Goal: Information Seeking & Learning: Learn about a topic

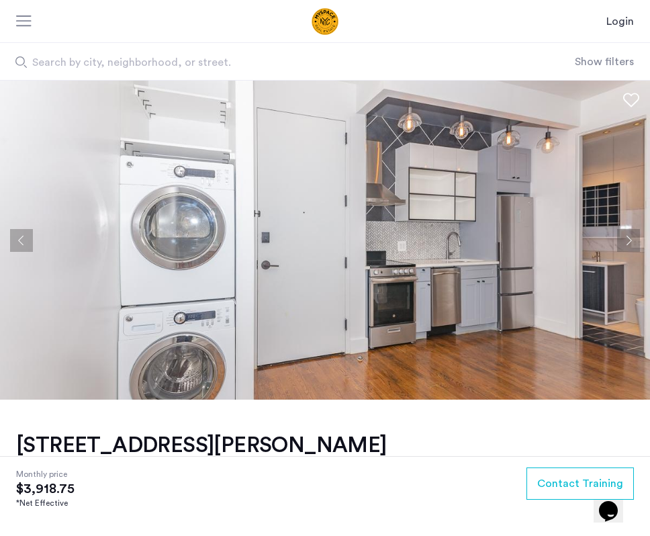
click at [623, 244] on button "Next apartment" at bounding box center [628, 240] width 23 height 23
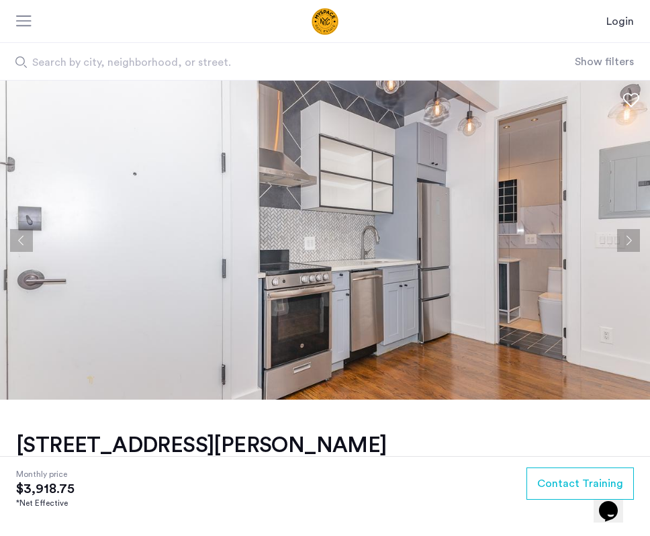
click at [623, 244] on button "Next apartment" at bounding box center [628, 240] width 23 height 23
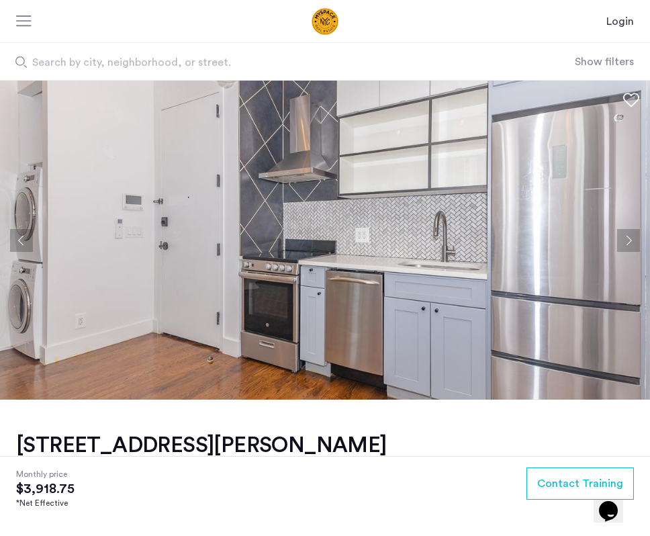
click at [623, 244] on button "Next apartment" at bounding box center [628, 240] width 23 height 23
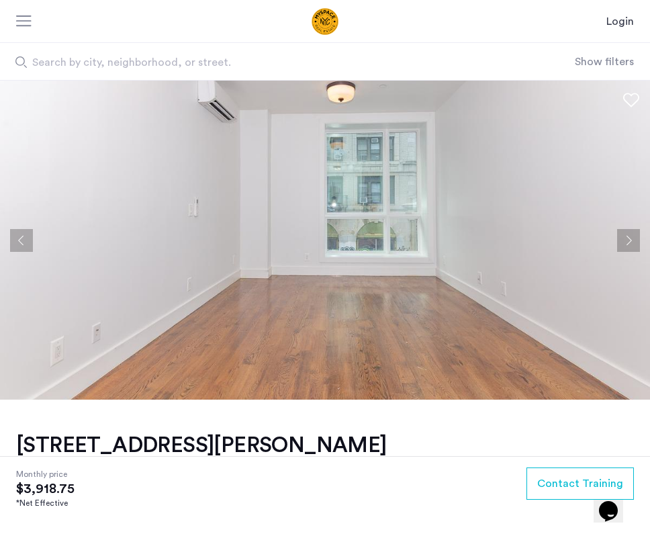
click at [623, 244] on button "Next apartment" at bounding box center [628, 240] width 23 height 23
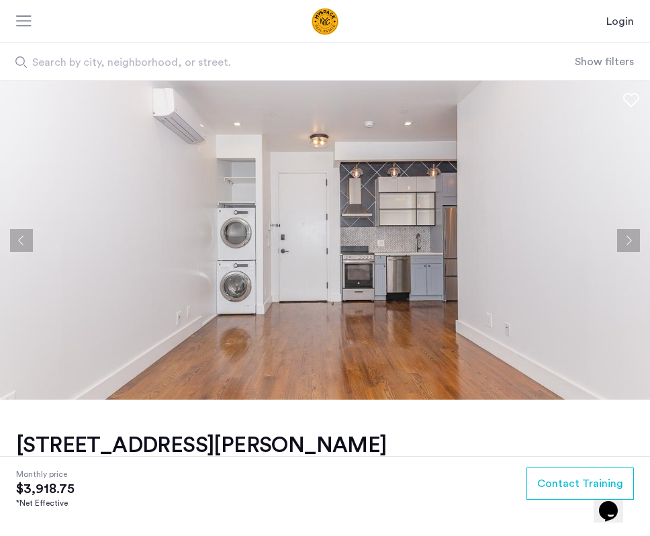
click at [623, 244] on button "Next apartment" at bounding box center [628, 240] width 23 height 23
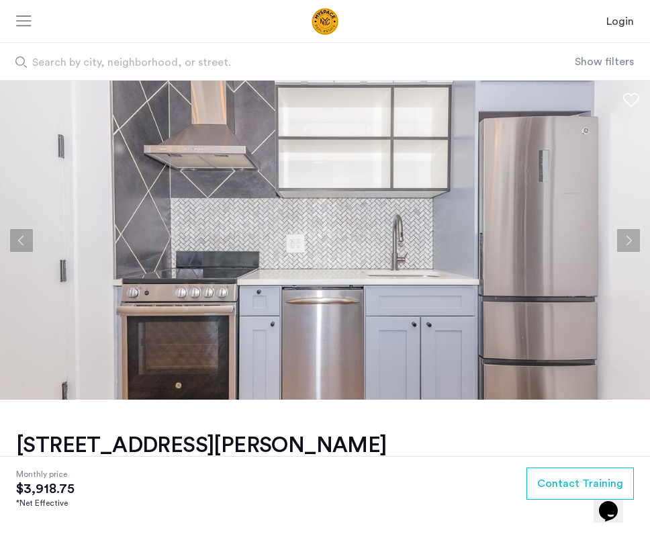
click at [623, 244] on button "Next apartment" at bounding box center [628, 240] width 23 height 23
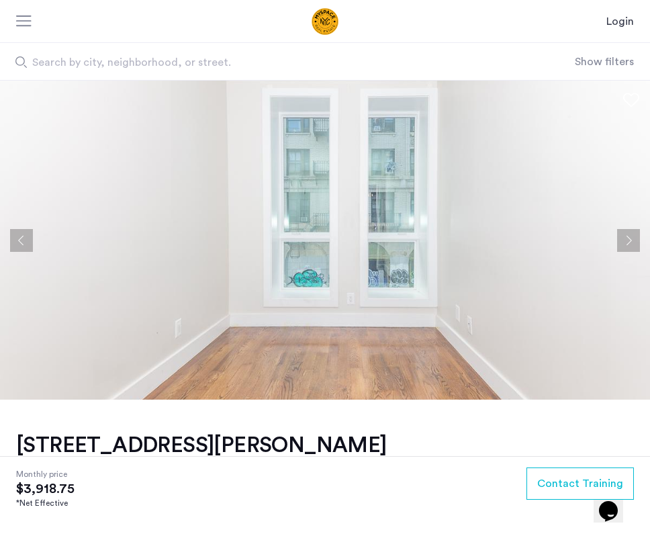
click at [623, 244] on button "Next apartment" at bounding box center [628, 240] width 23 height 23
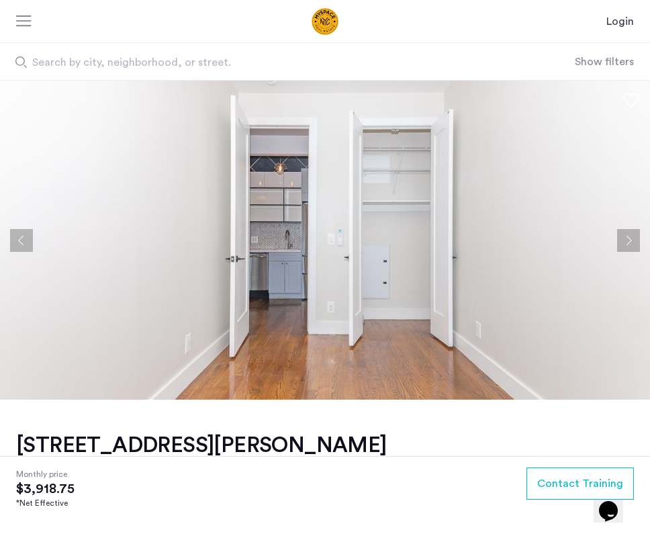
click at [623, 244] on button "Next apartment" at bounding box center [628, 240] width 23 height 23
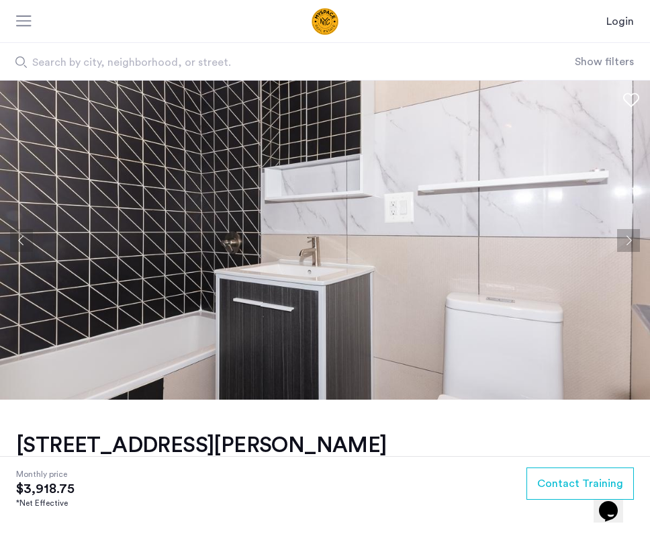
click at [623, 244] on button "Next apartment" at bounding box center [628, 240] width 23 height 23
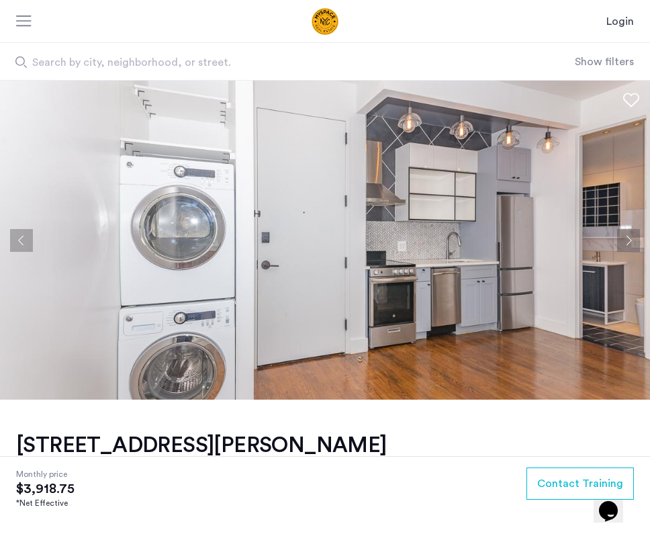
click at [623, 244] on button "Next apartment" at bounding box center [628, 240] width 23 height 23
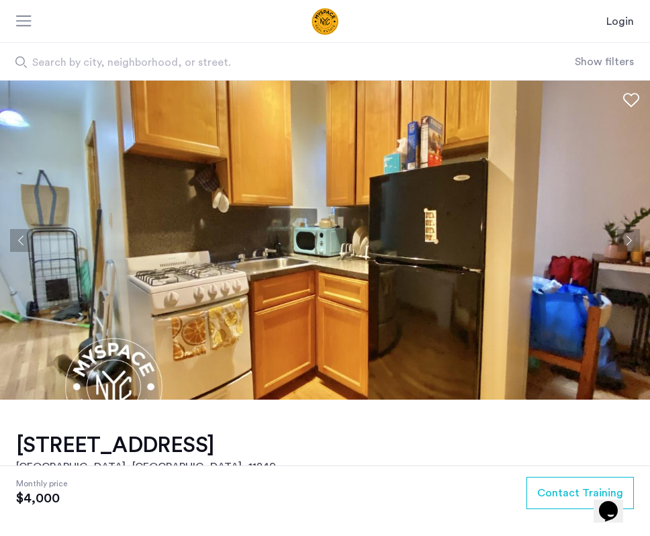
click at [628, 243] on button "Next apartment" at bounding box center [628, 240] width 23 height 23
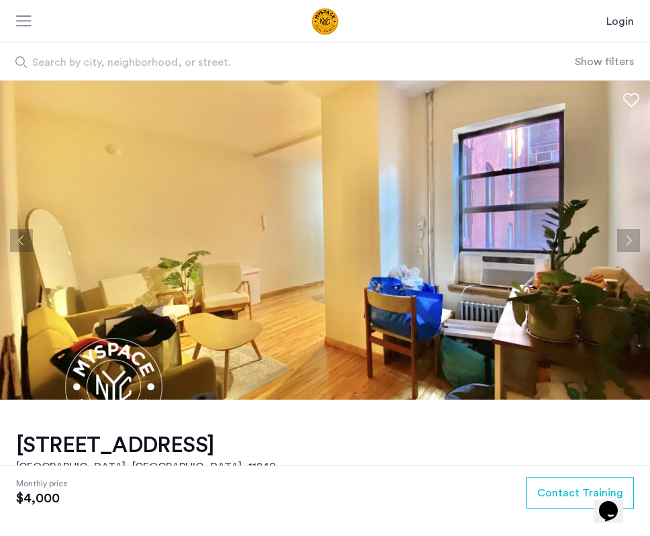
click at [628, 244] on button "Next apartment" at bounding box center [628, 240] width 23 height 23
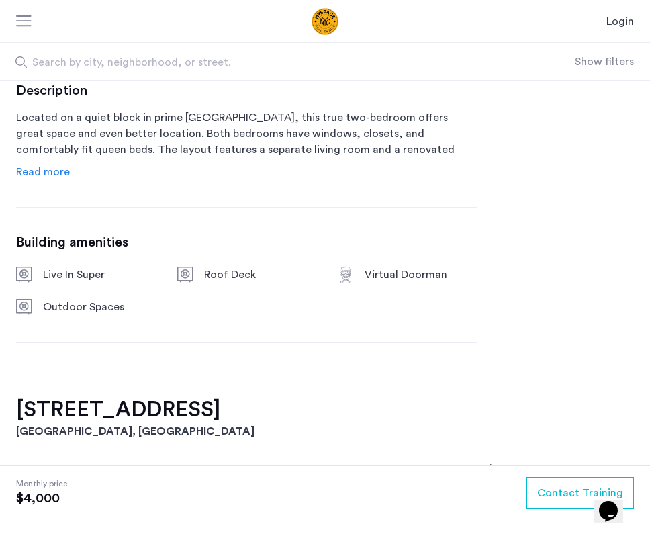
scroll to position [565, 0]
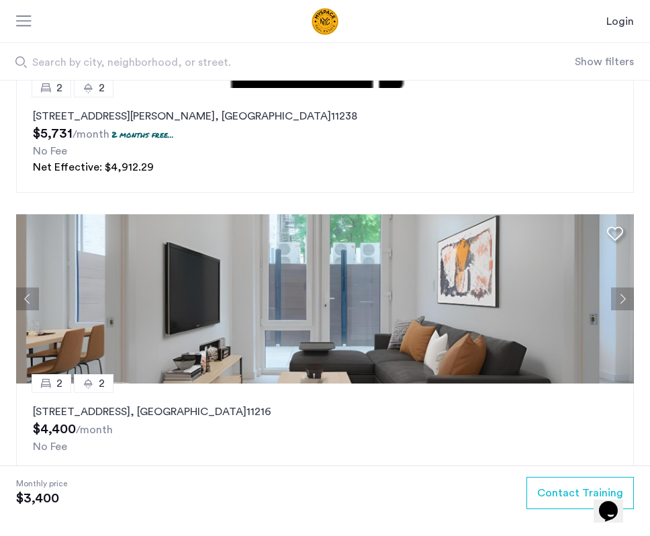
scroll to position [2029, 0]
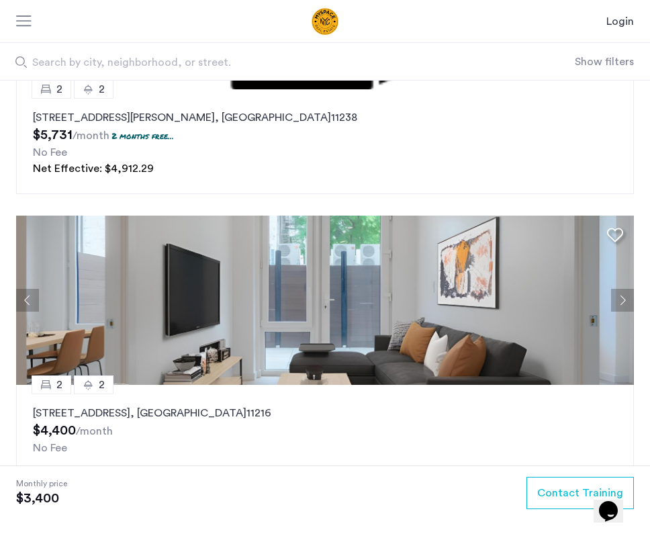
click at [256, 315] on img at bounding box center [324, 299] width 617 height 169
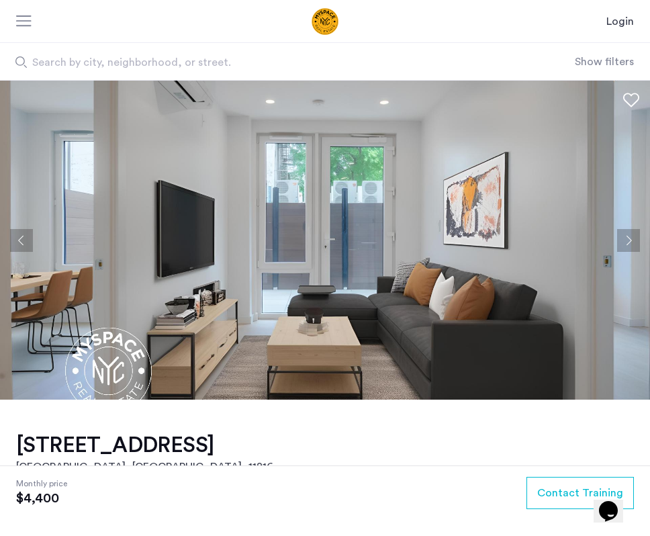
click at [94, 58] on span "Search by city, neighborhood, or street." at bounding box center [262, 62] width 460 height 16
click at [94, 58] on input "Search by city, neighborhood, or street." at bounding box center [287, 61] width 574 height 37
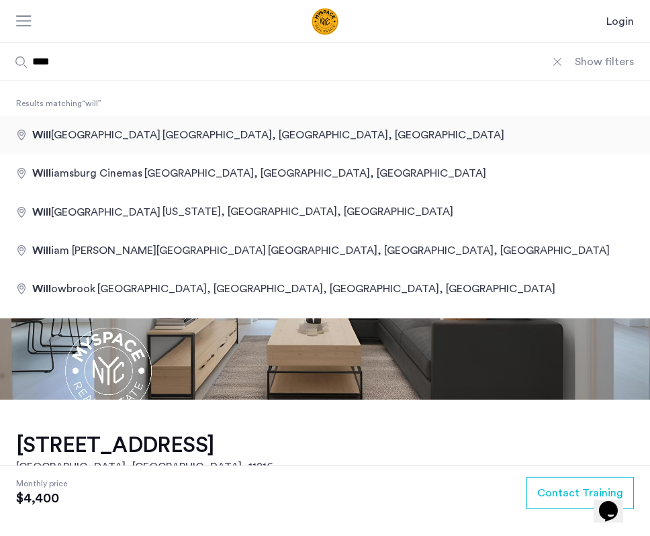
type input "**********"
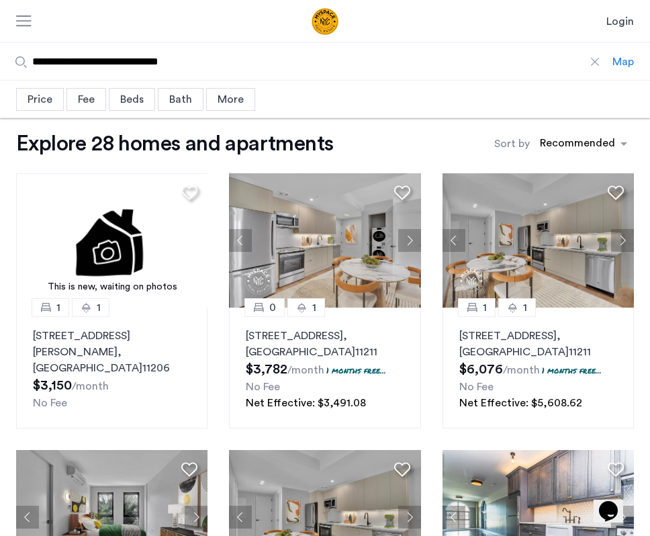
click at [127, 103] on div "Beds" at bounding box center [132, 99] width 46 height 23
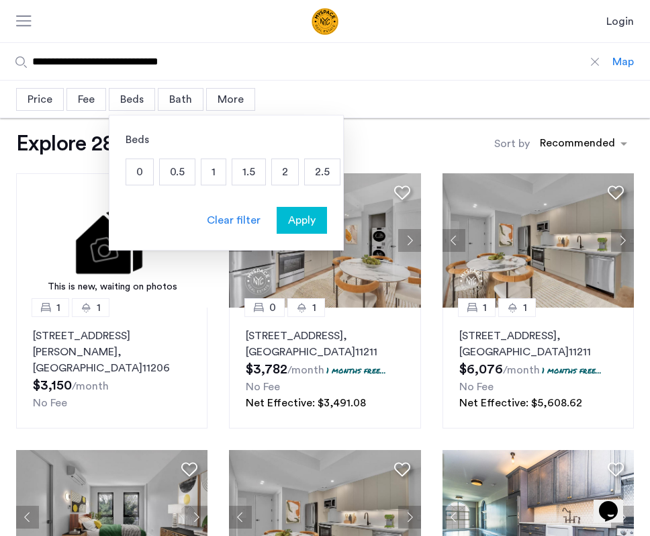
click at [298, 175] on div "0 0.5 1 1.5 2 2.5 3 3.5 4+" at bounding box center [225, 174] width 201 height 32
click at [285, 174] on p "2" at bounding box center [285, 172] width 26 height 26
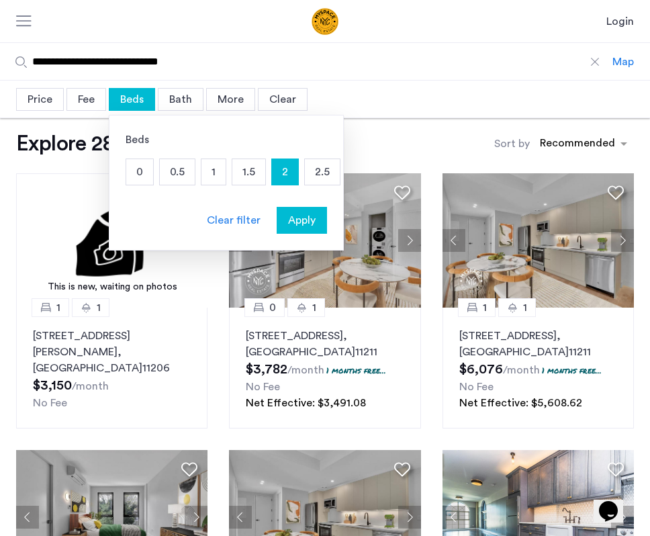
click at [303, 228] on span "Apply" at bounding box center [302, 220] width 28 height 16
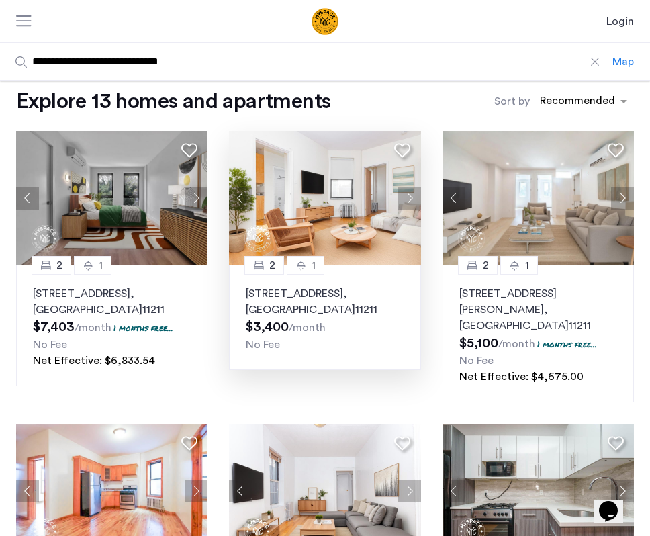
scroll to position [48, 0]
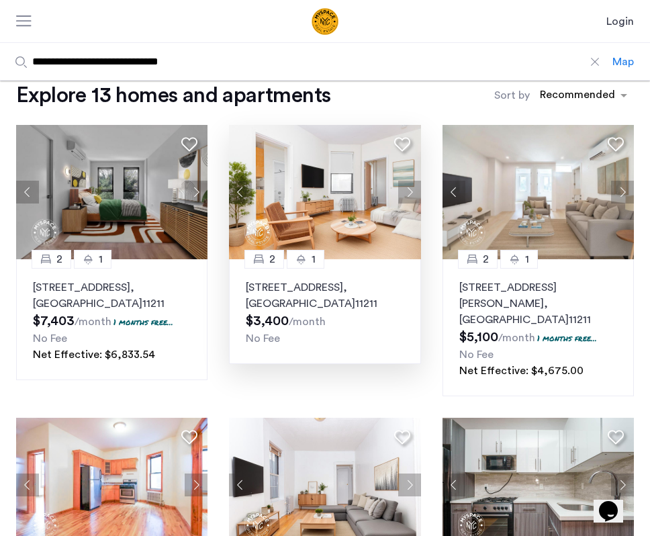
click at [346, 220] on img at bounding box center [325, 192] width 192 height 134
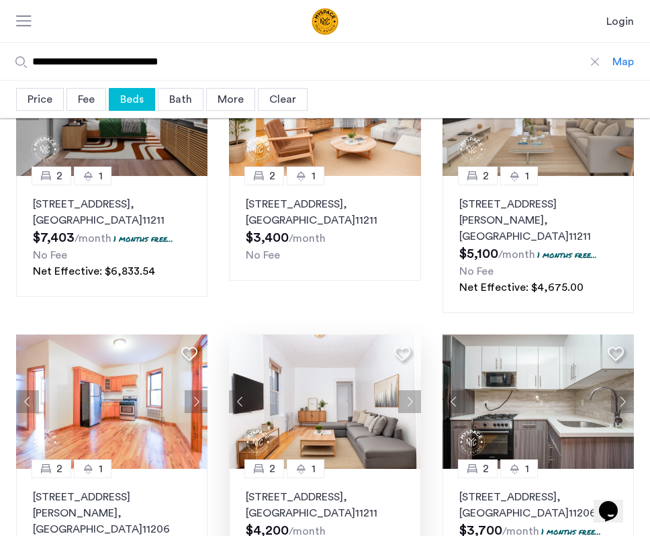
scroll to position [0, 0]
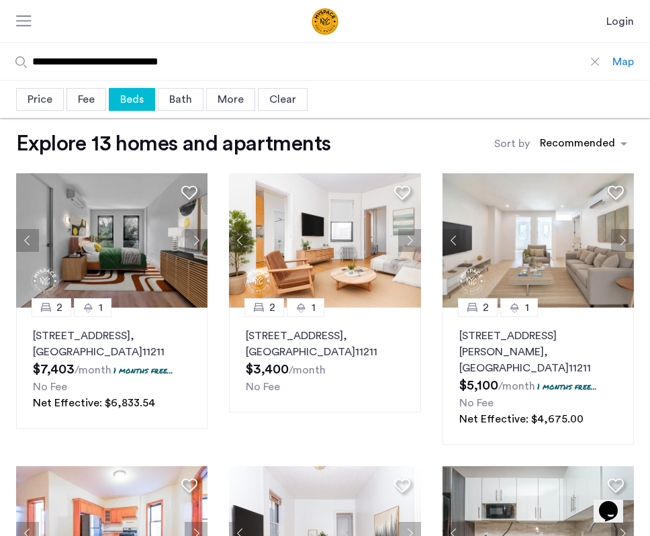
click at [238, 103] on div "More" at bounding box center [230, 99] width 49 height 23
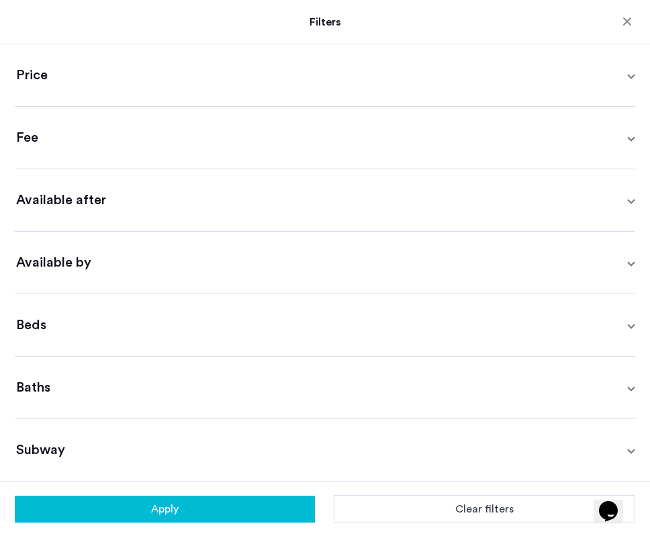
click at [253, 258] on span "Available by" at bounding box center [322, 262] width 612 height 19
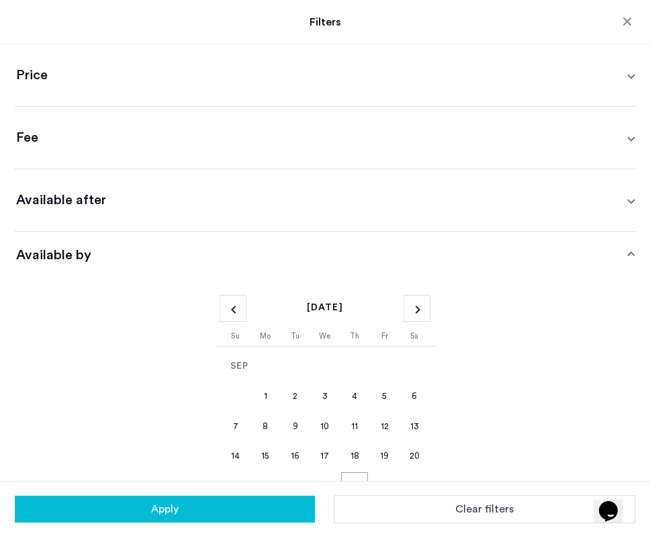
click at [255, 215] on mat-expansion-panel-header "Available after" at bounding box center [325, 200] width 620 height 62
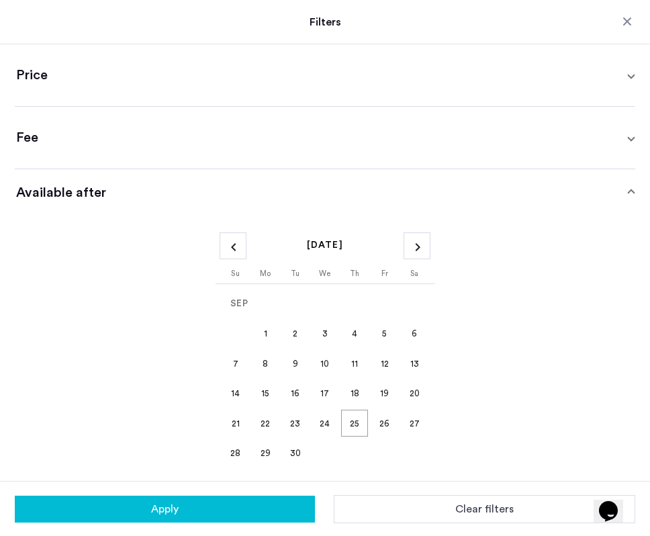
click at [282, 452] on span "30" at bounding box center [295, 453] width 27 height 27
click at [241, 509] on button "Apply" at bounding box center [165, 508] width 300 height 27
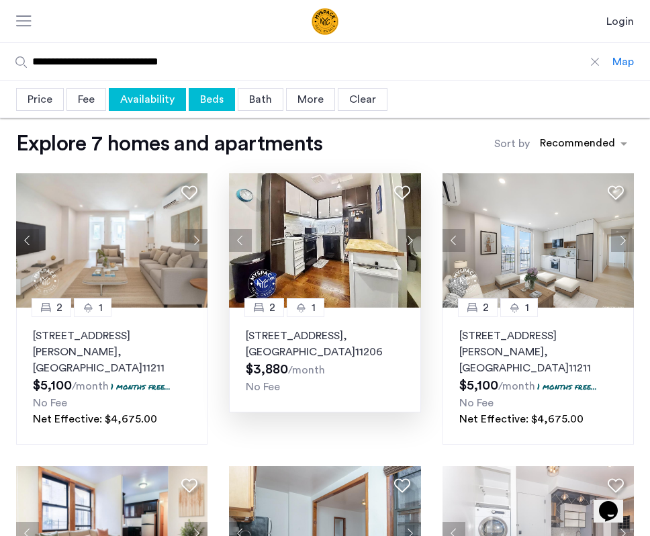
click at [323, 240] on img at bounding box center [325, 240] width 192 height 134
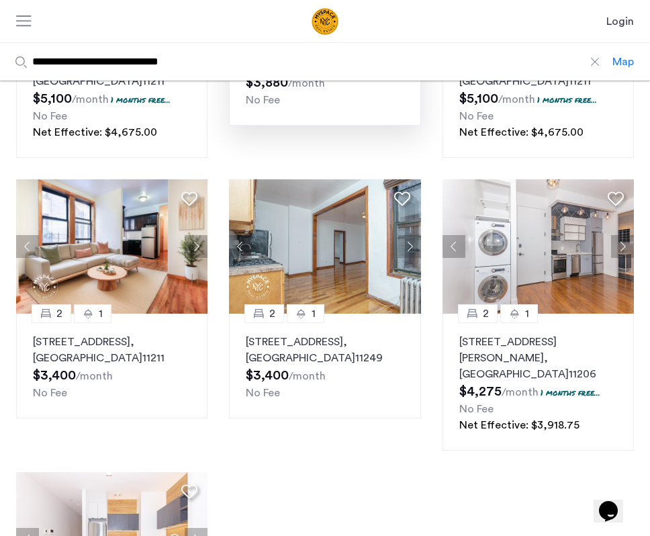
scroll to position [291, 0]
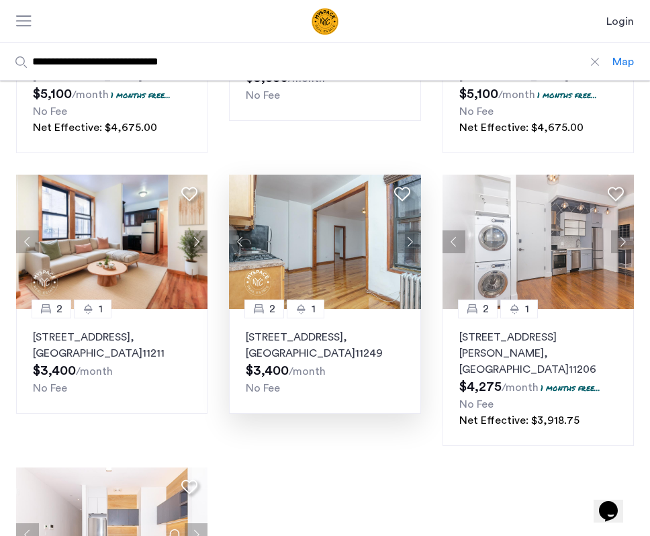
click at [405, 230] on button "Next apartment" at bounding box center [409, 241] width 23 height 23
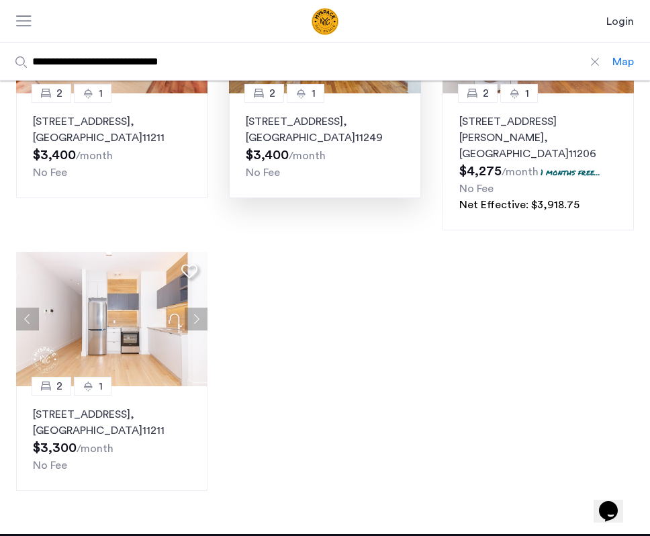
scroll to position [508, 0]
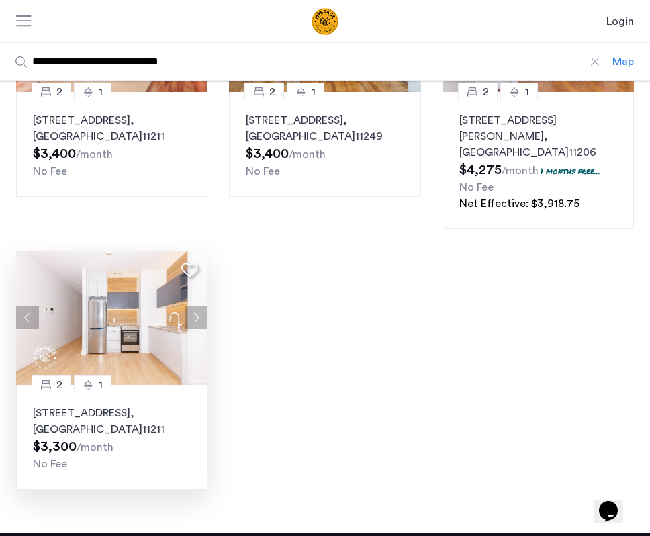
click at [124, 297] on img at bounding box center [112, 317] width 192 height 134
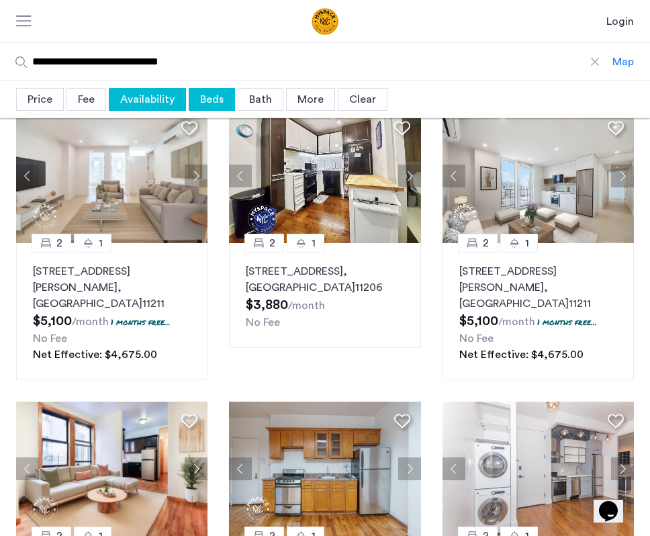
scroll to position [0, 0]
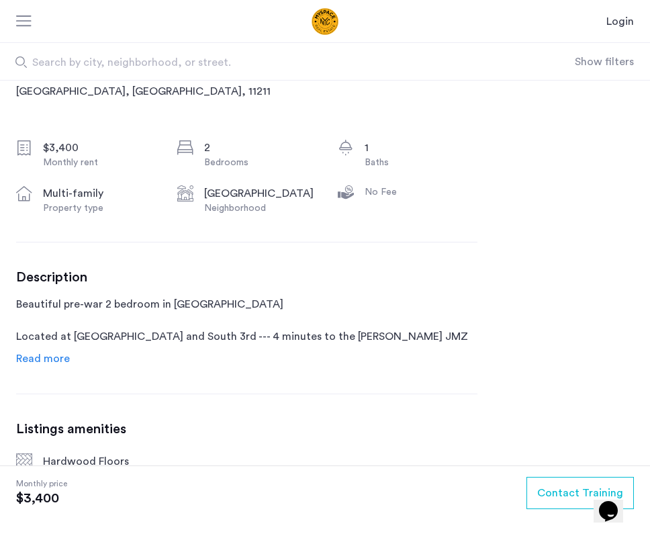
scroll to position [380, 0]
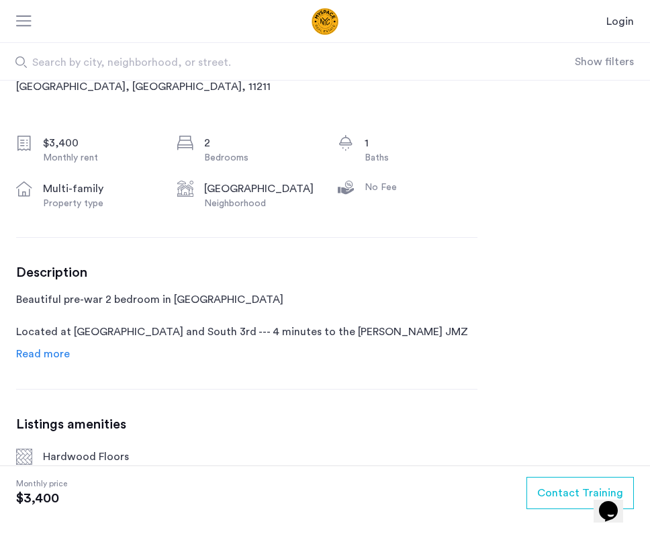
click at [56, 350] on span "Read more" at bounding box center [43, 353] width 54 height 11
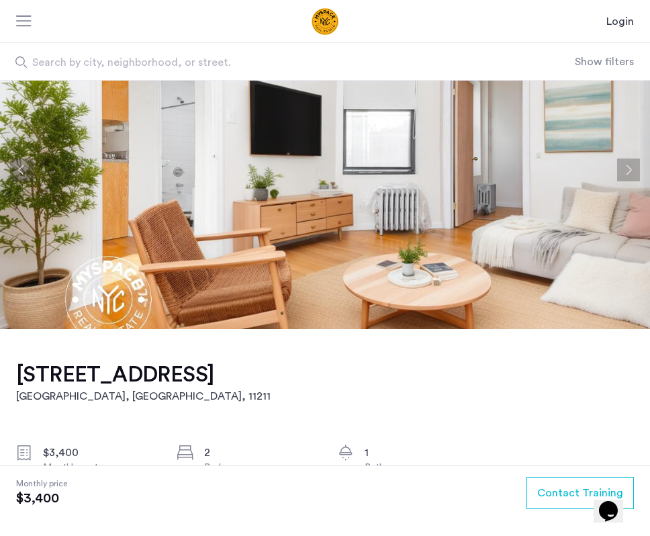
scroll to position [0, 0]
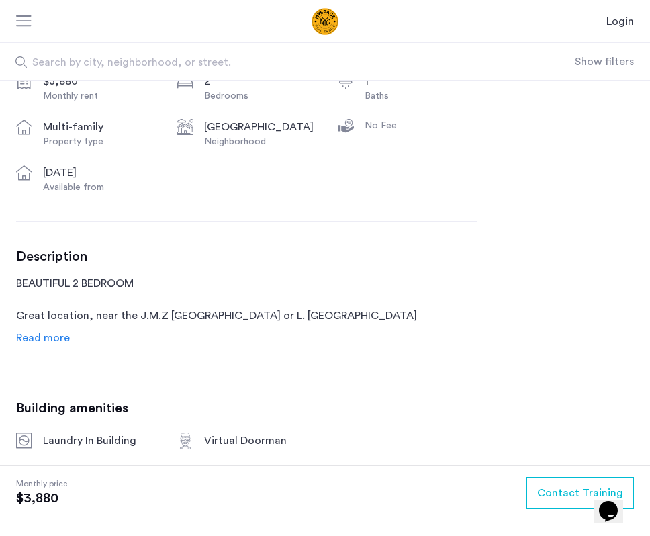
scroll to position [453, 0]
